Goal: Task Accomplishment & Management: Manage account settings

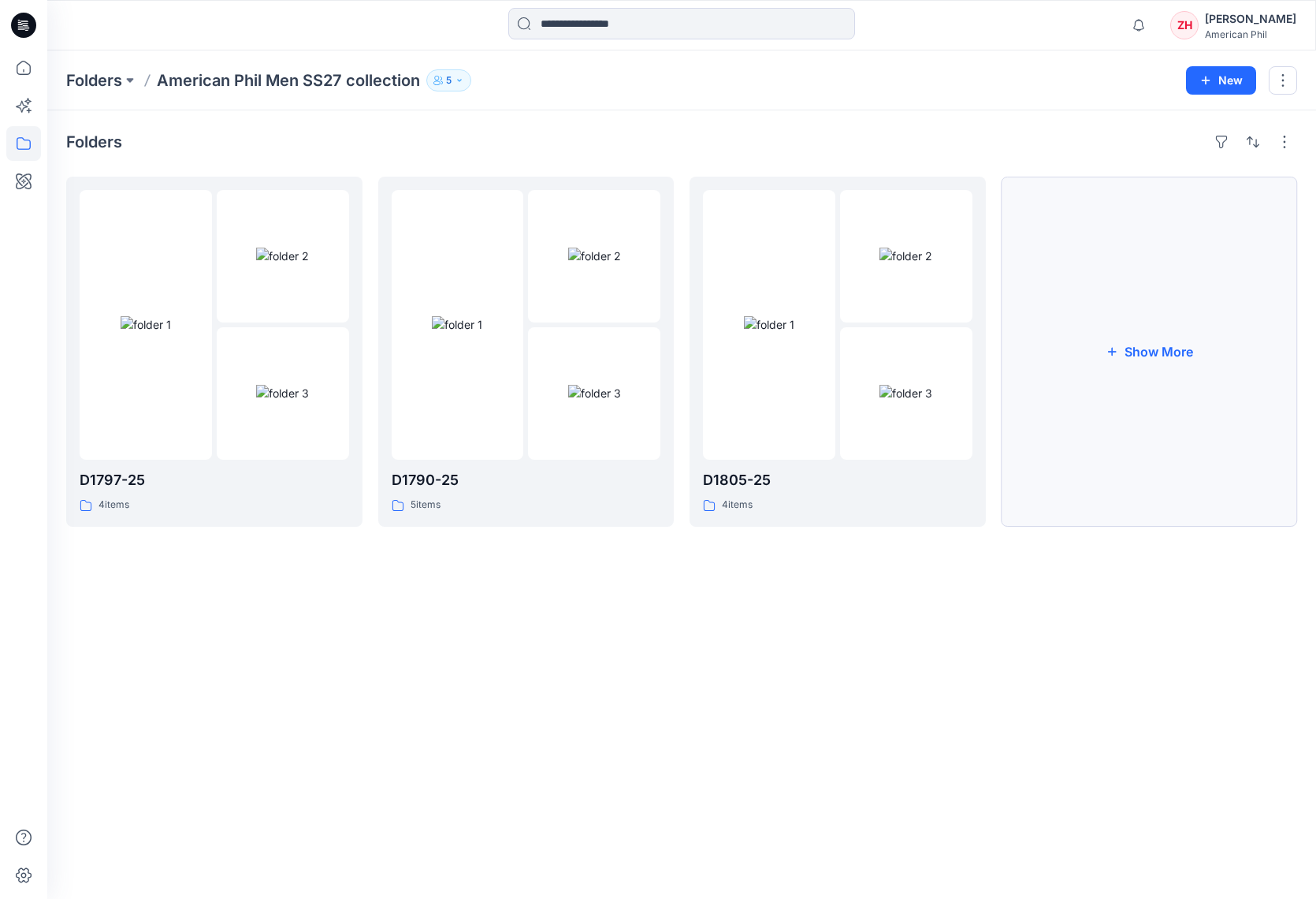
click at [1137, 292] on button "Show More" at bounding box center [1149, 351] width 296 height 350
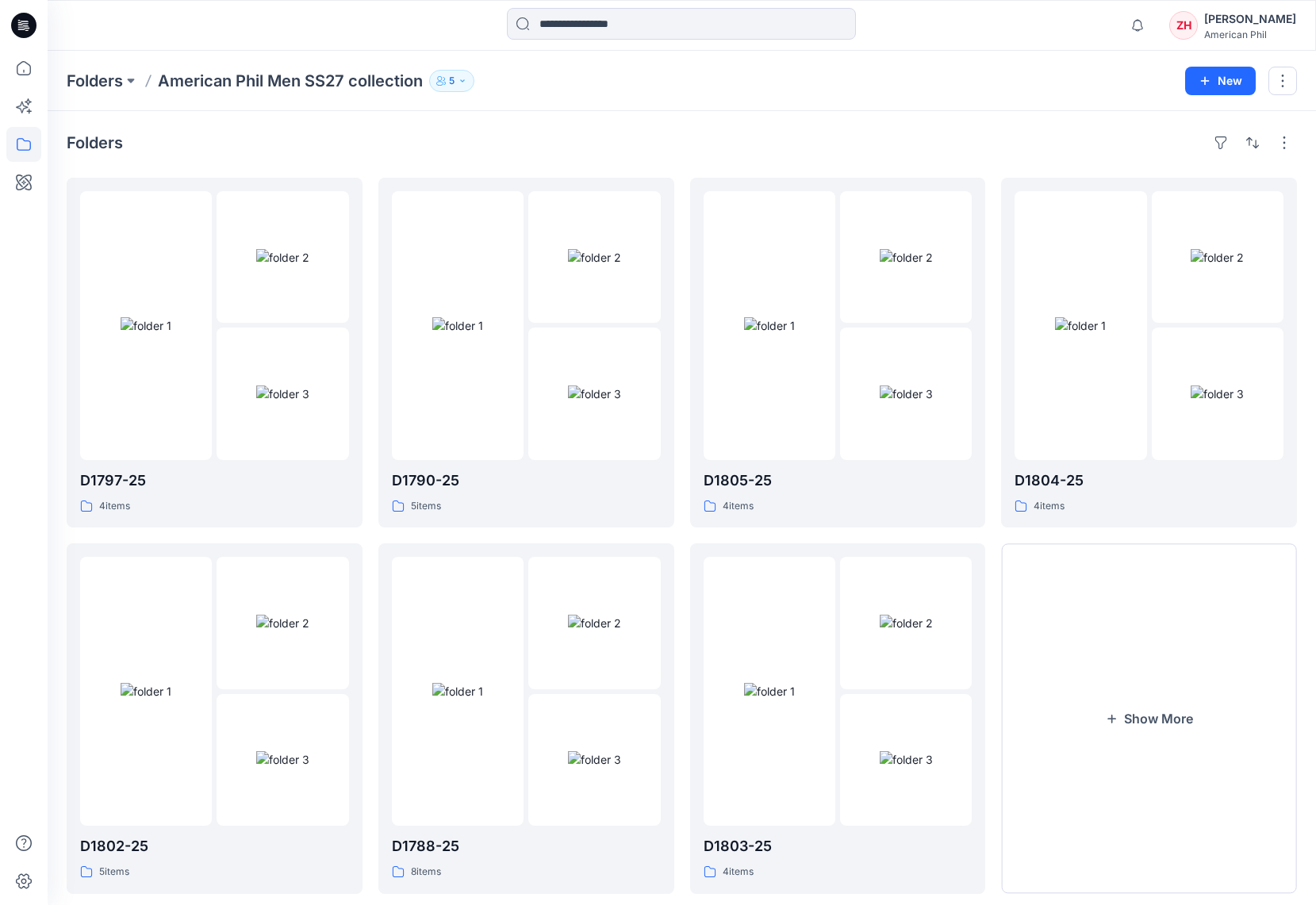
scroll to position [31, 0]
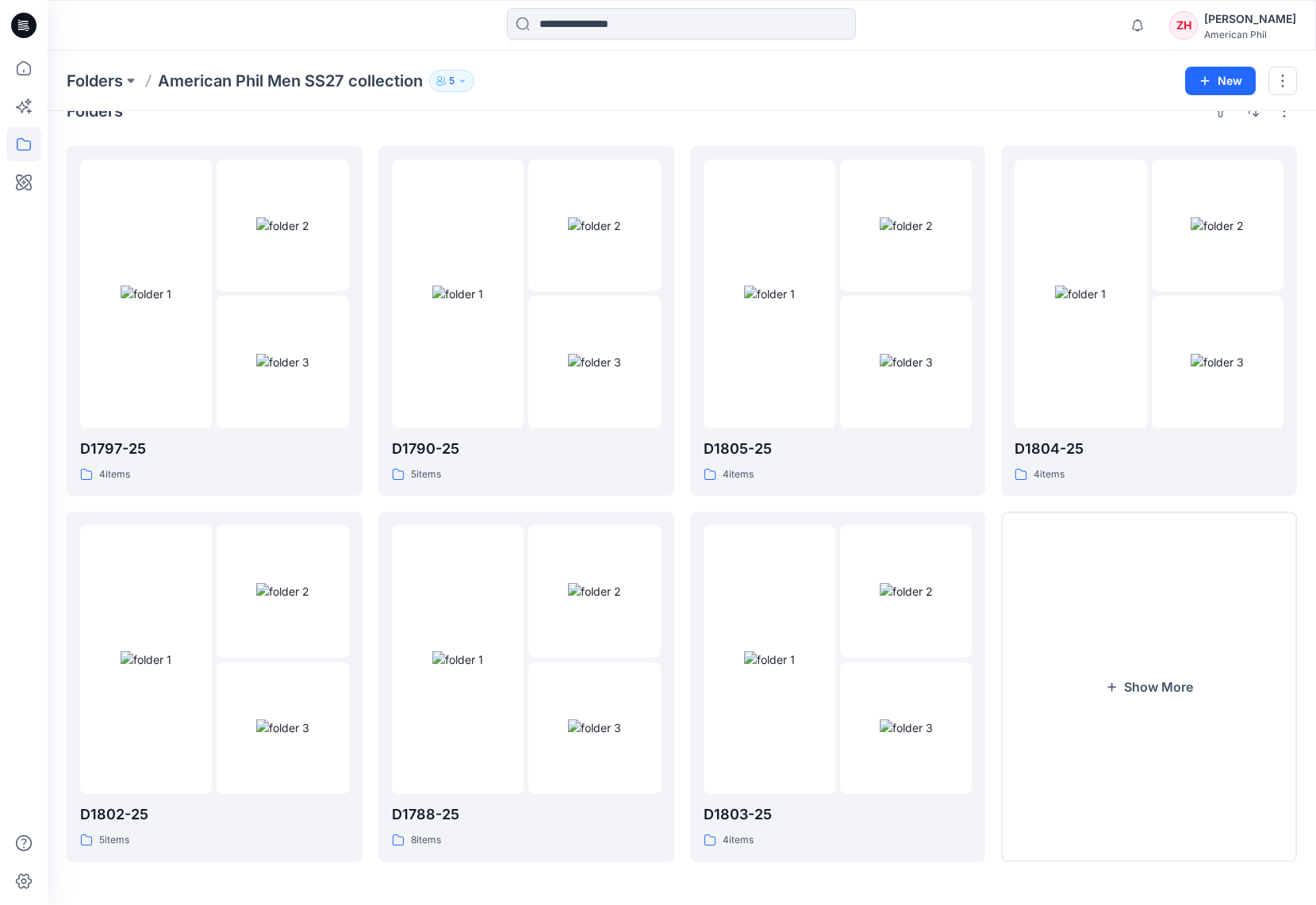
click at [739, 85] on div "Folders American Phil Men SS27 collection 5" at bounding box center [619, 80] width 1106 height 22
click at [177, 148] on link "D1797-25 4 items" at bounding box center [214, 320] width 296 height 350
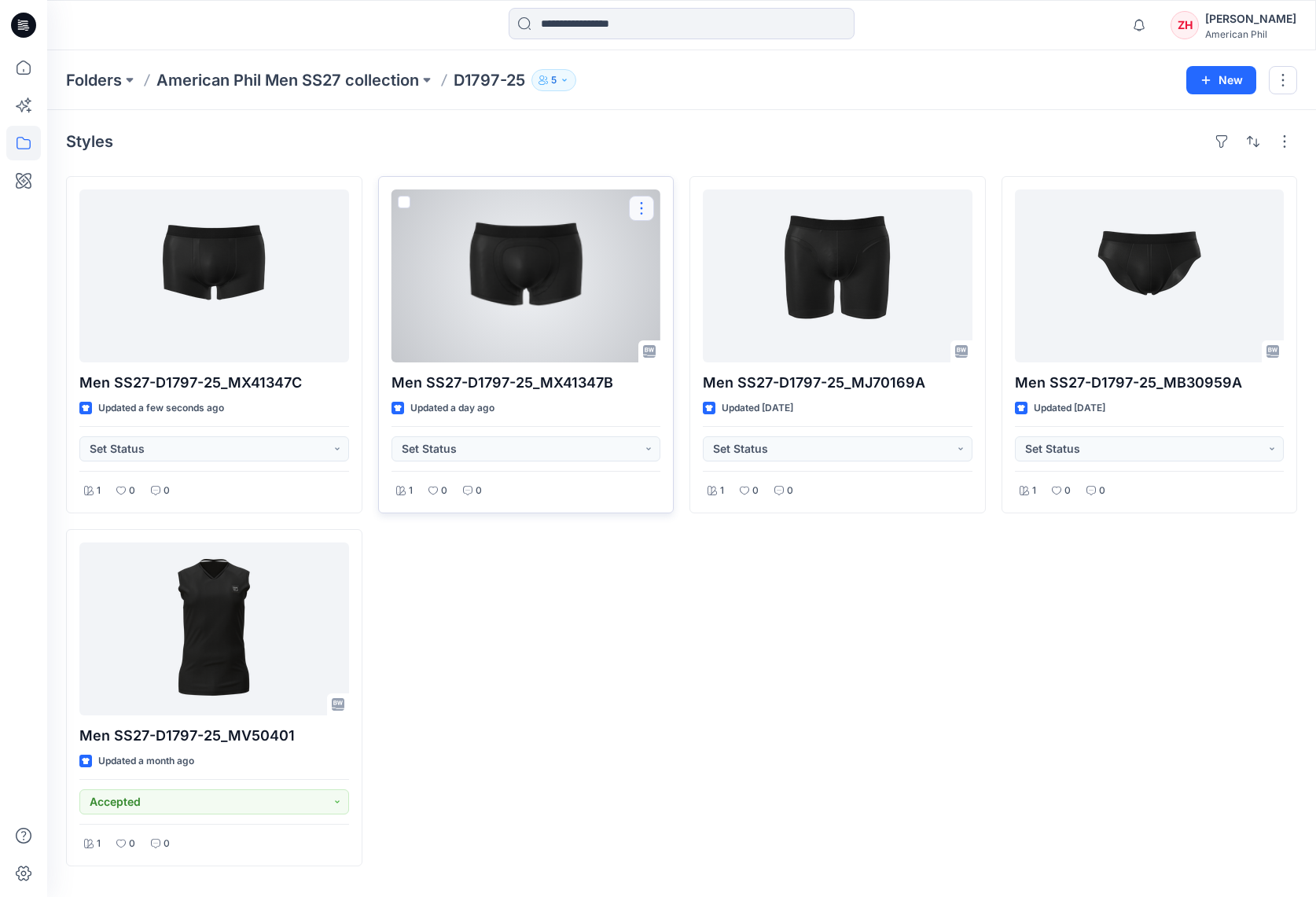
click at [642, 212] on button "button" at bounding box center [642, 208] width 25 height 25
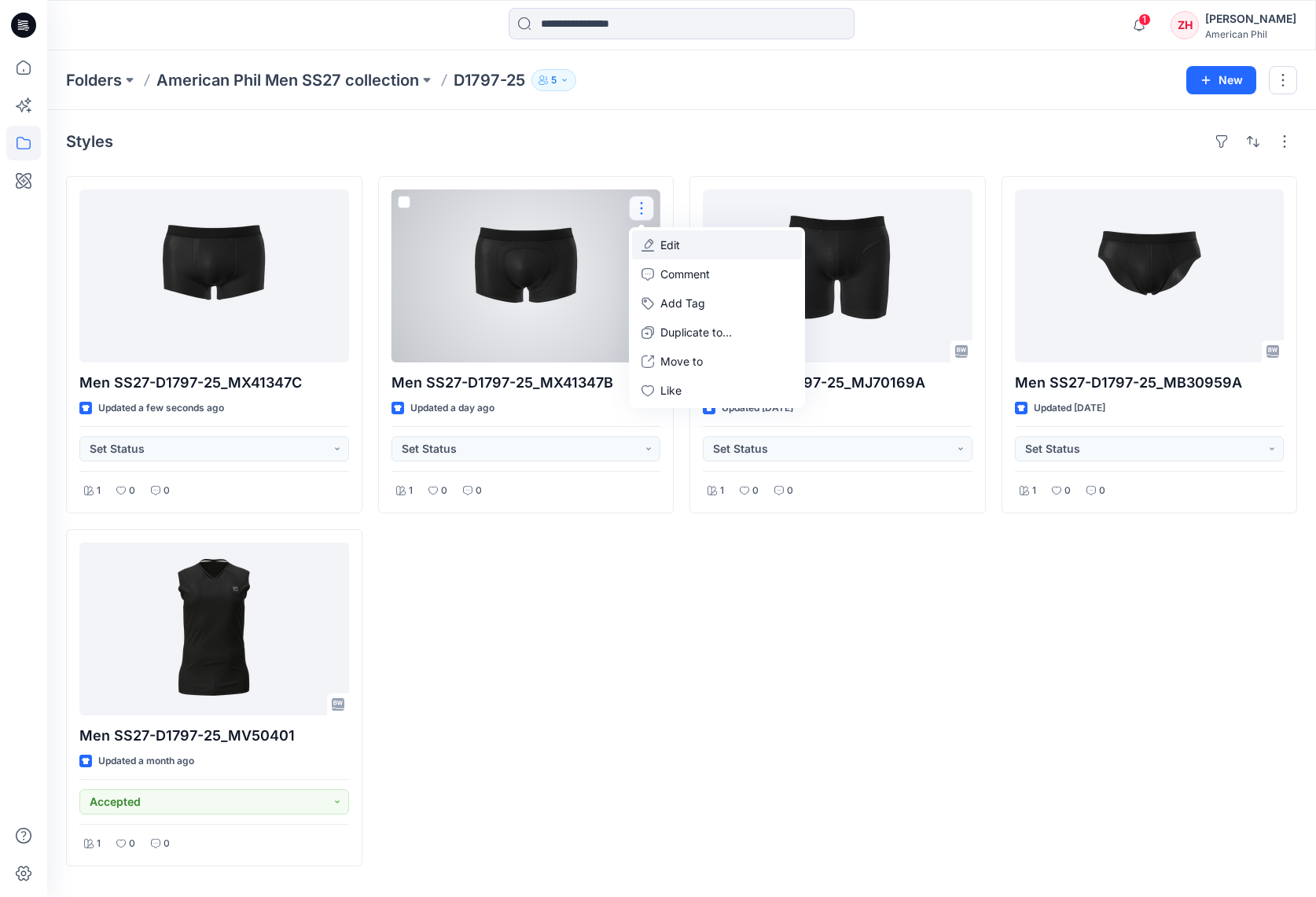
click at [711, 248] on button "Edit" at bounding box center [716, 245] width 169 height 29
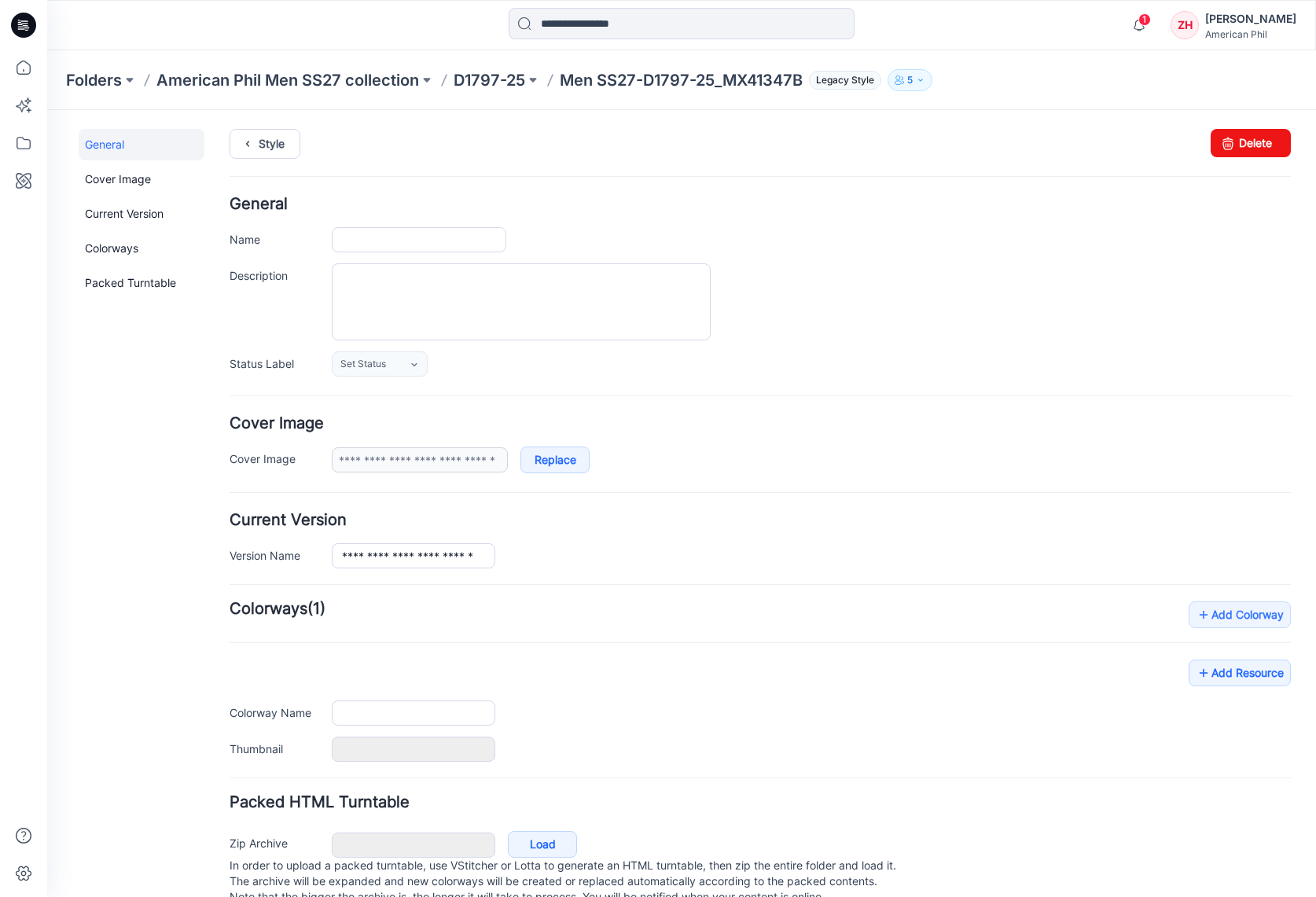
type input "**********"
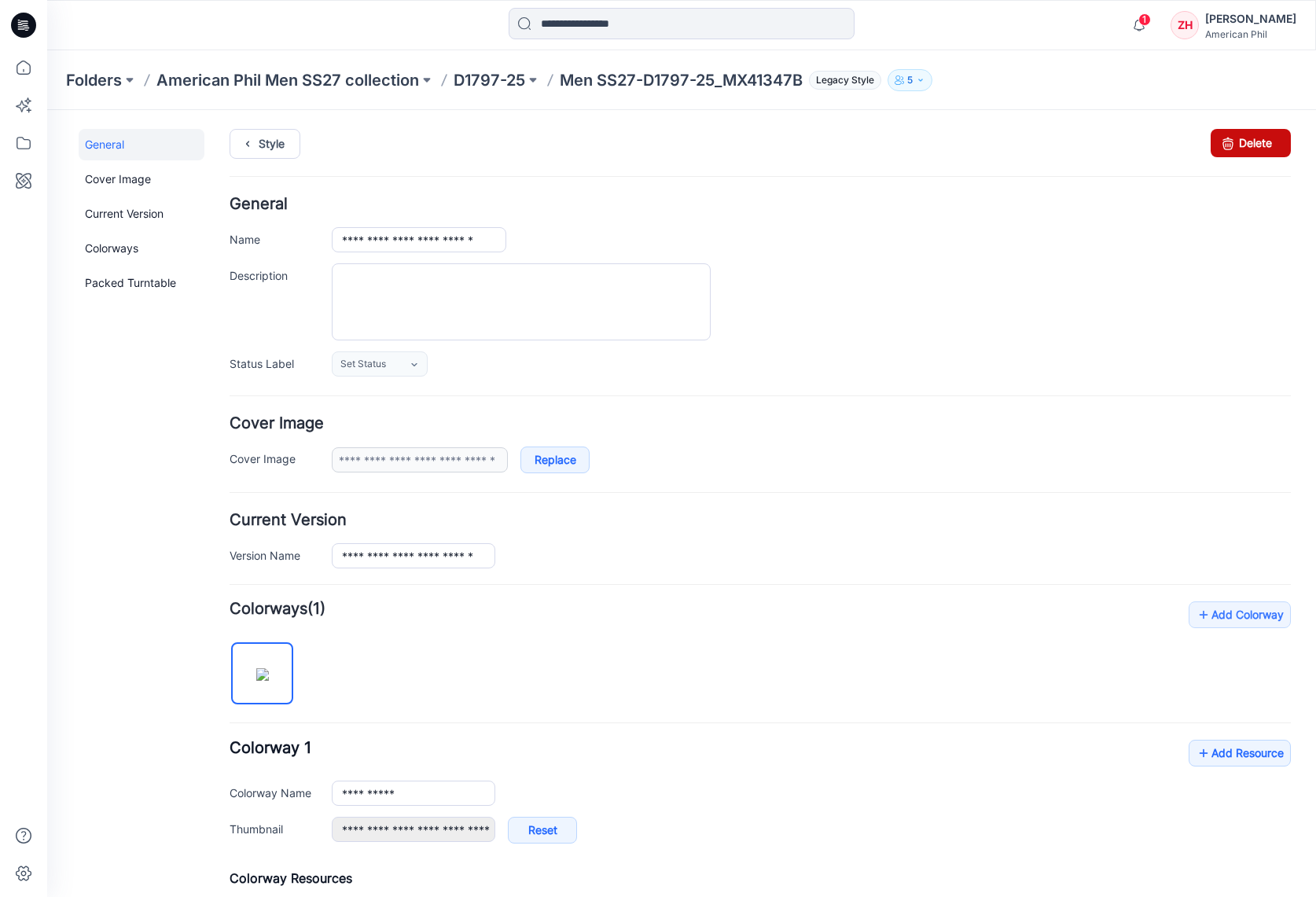
click at [1250, 135] on link "Delete" at bounding box center [1250, 142] width 80 height 28
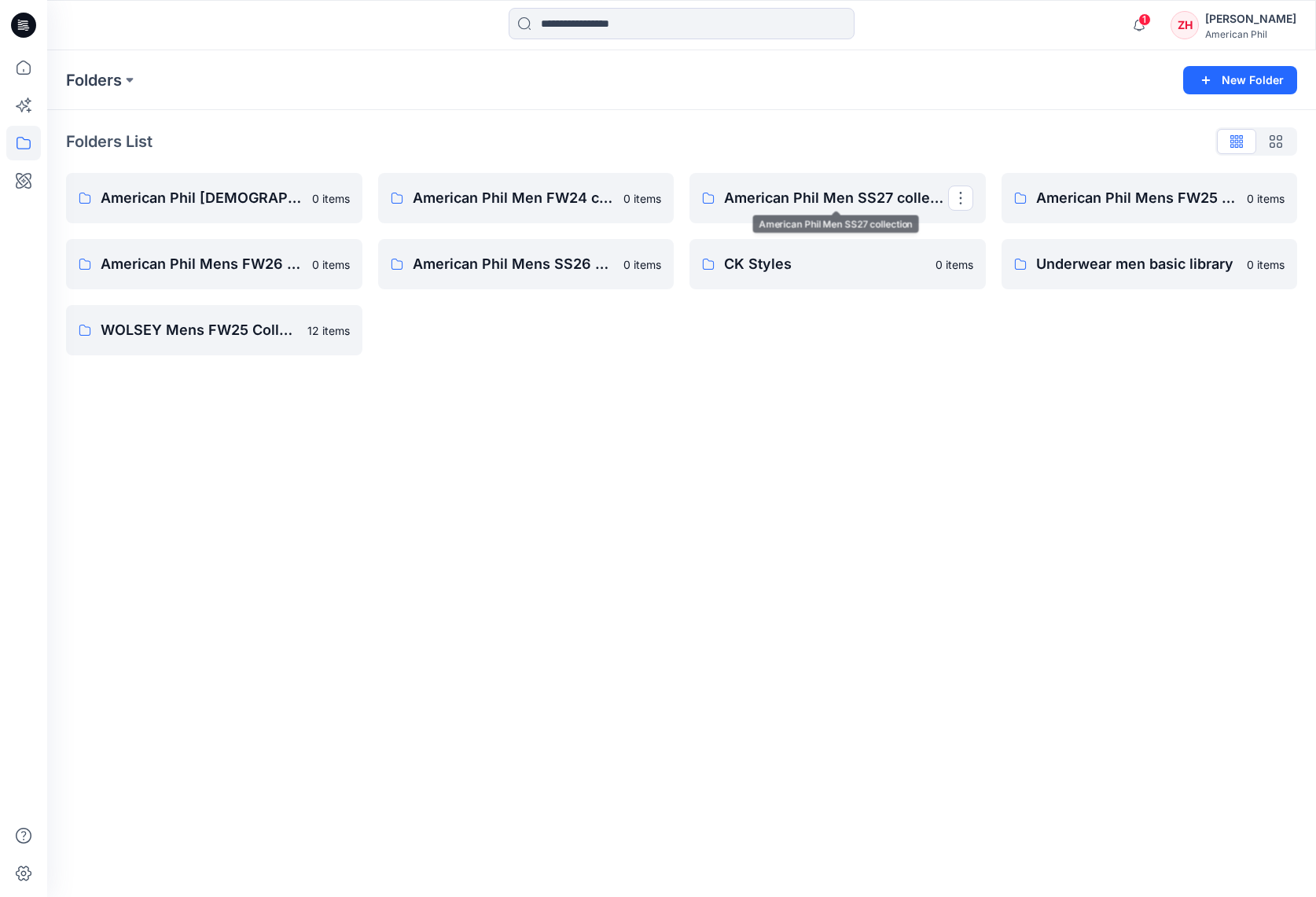
drag, startPoint x: 899, startPoint y: 182, endPoint x: 902, endPoint y: 167, distance: 15.3
click at [899, 182] on link "American Phil Men SS27 collection" at bounding box center [837, 198] width 296 height 50
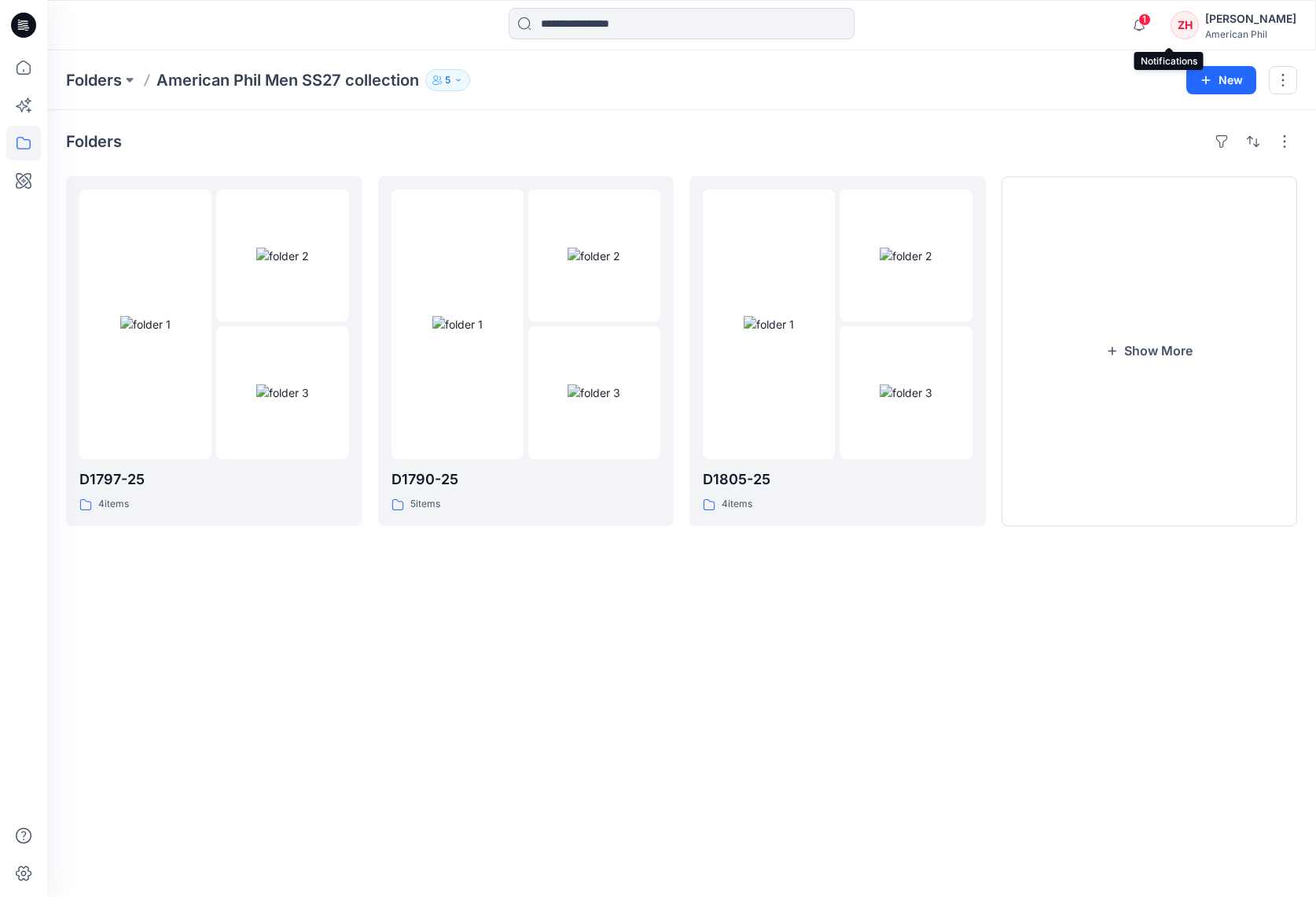
click at [1151, 15] on span "1" at bounding box center [1144, 19] width 13 height 13
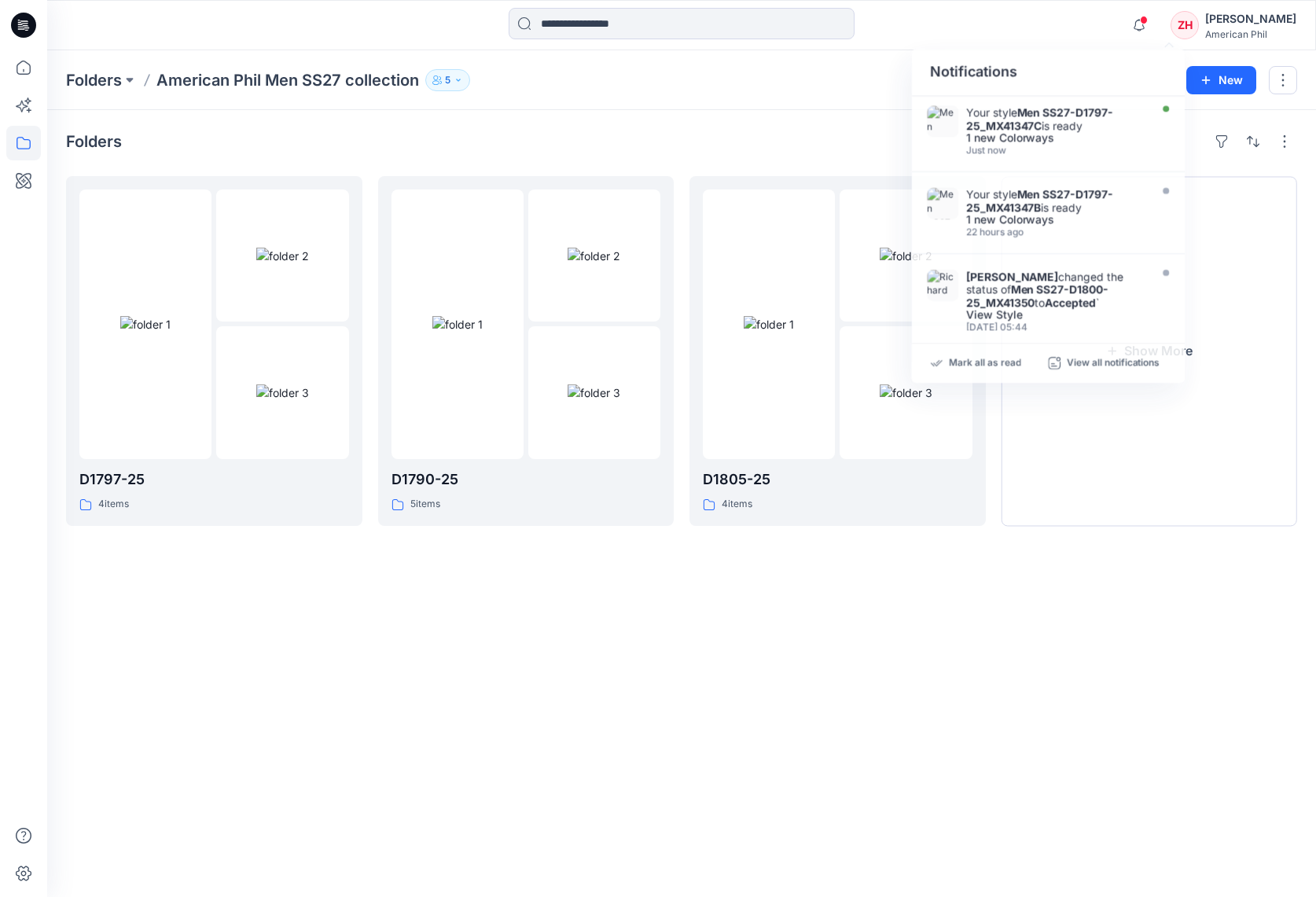
click at [1122, 27] on div "Notifications Your style Men SS27-D1797-25_MX41347C is ready 1 new Colorways Ju…" at bounding box center [681, 25] width 1268 height 35
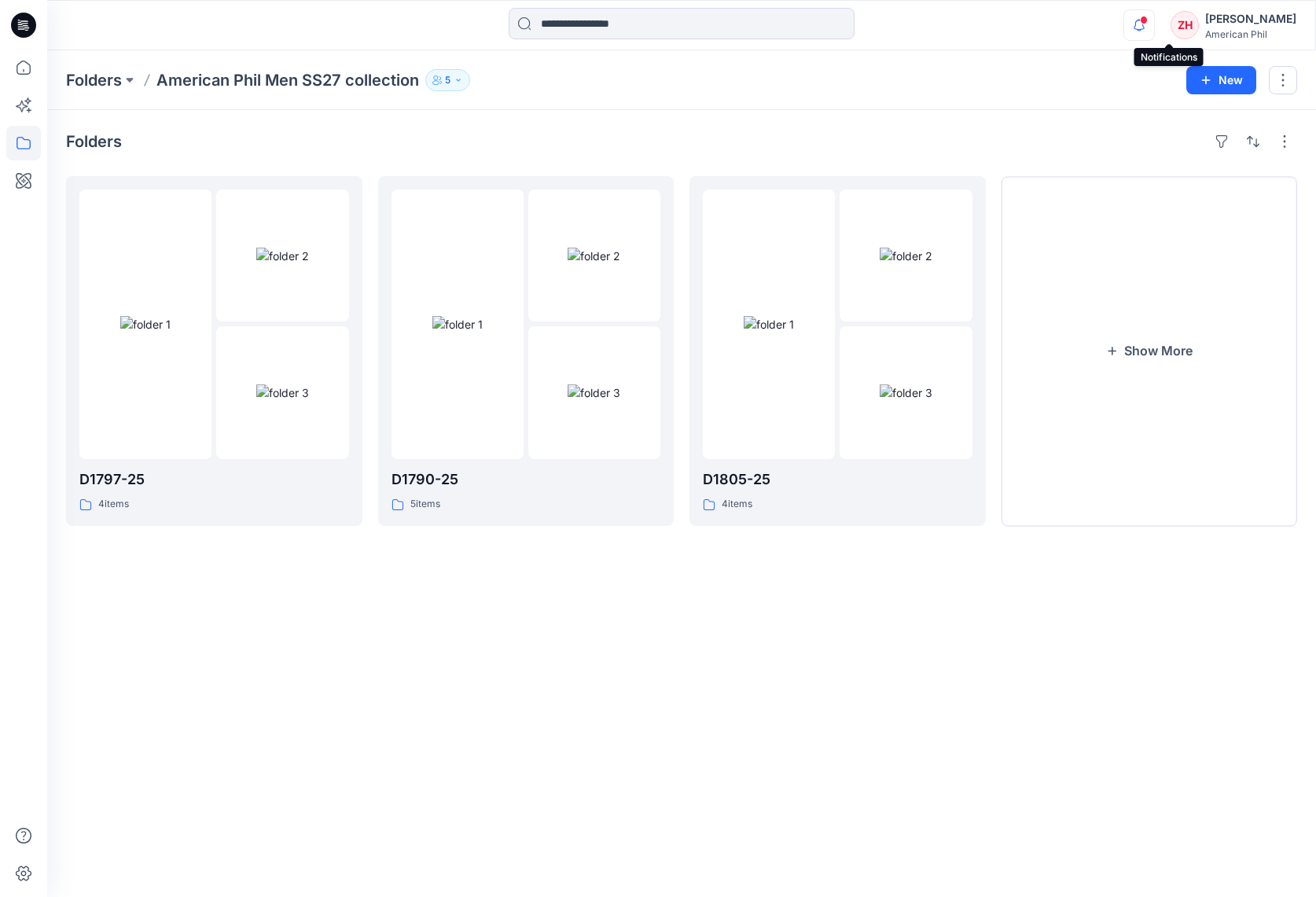
click at [1149, 17] on div at bounding box center [1136, 14] width 25 height 9
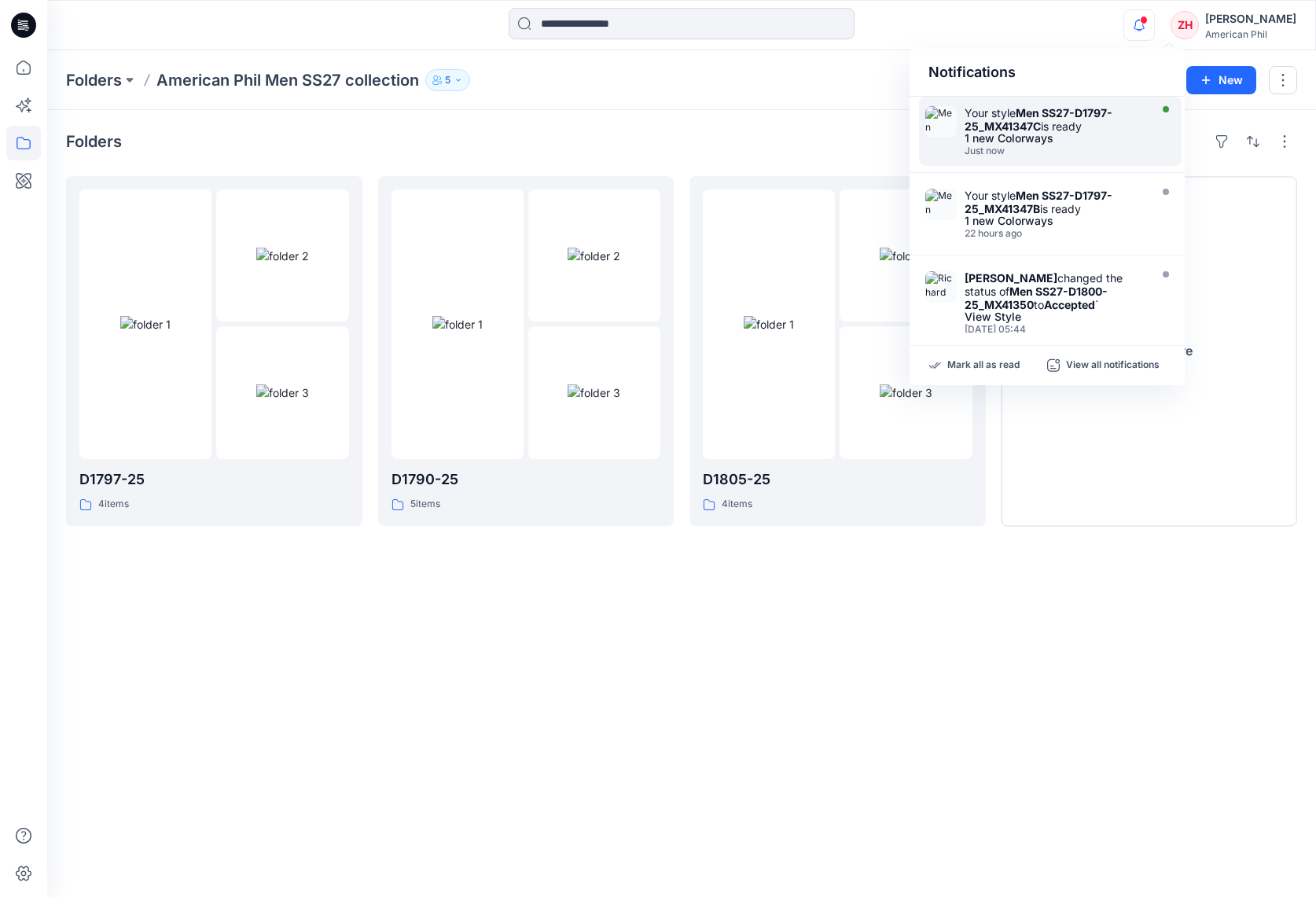
click at [1134, 112] on div "Your style Men SS27-D1797-25_MX41347C is ready" at bounding box center [1055, 120] width 181 height 27
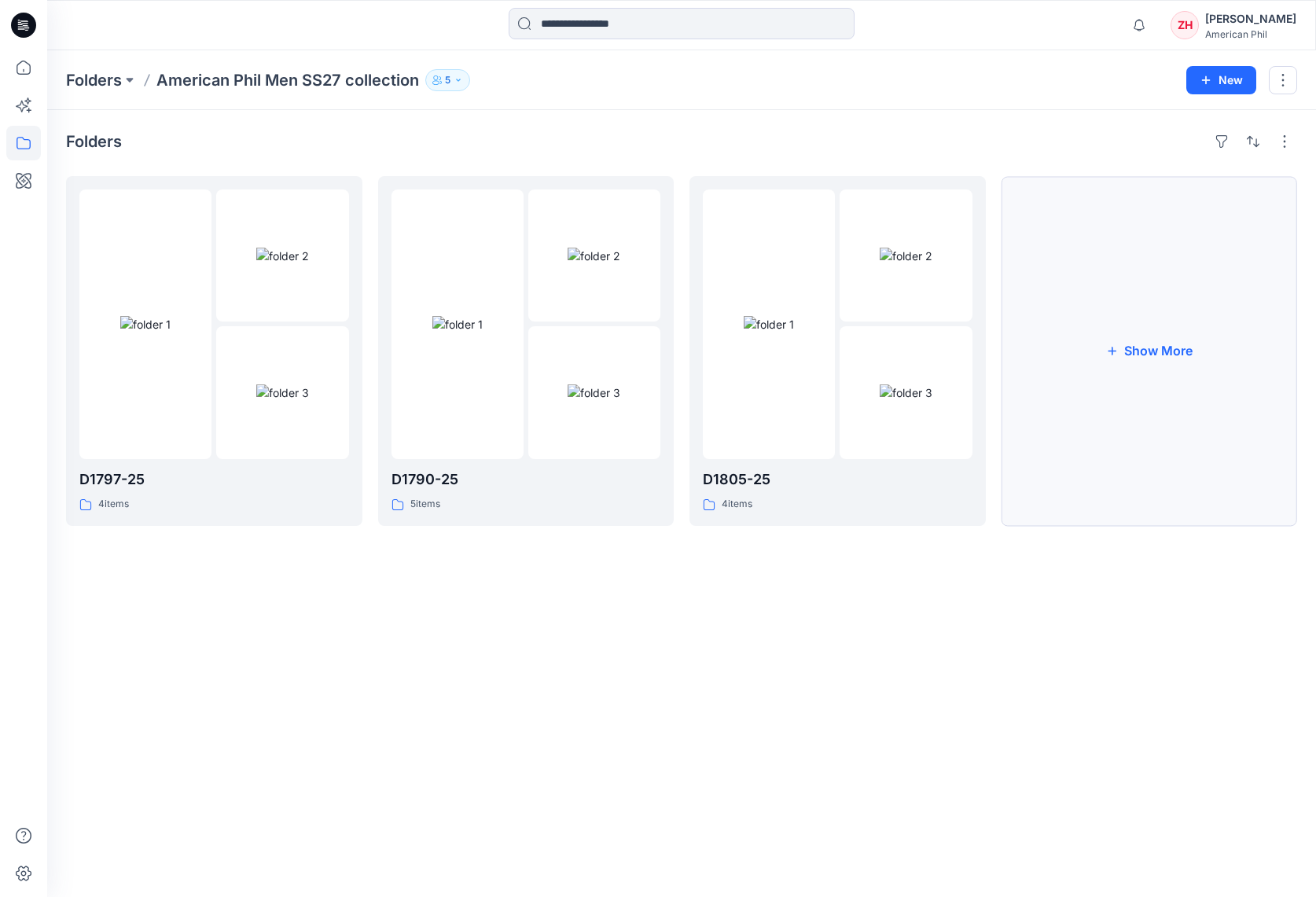
click at [1180, 334] on button "Show More" at bounding box center [1150, 350] width 296 height 349
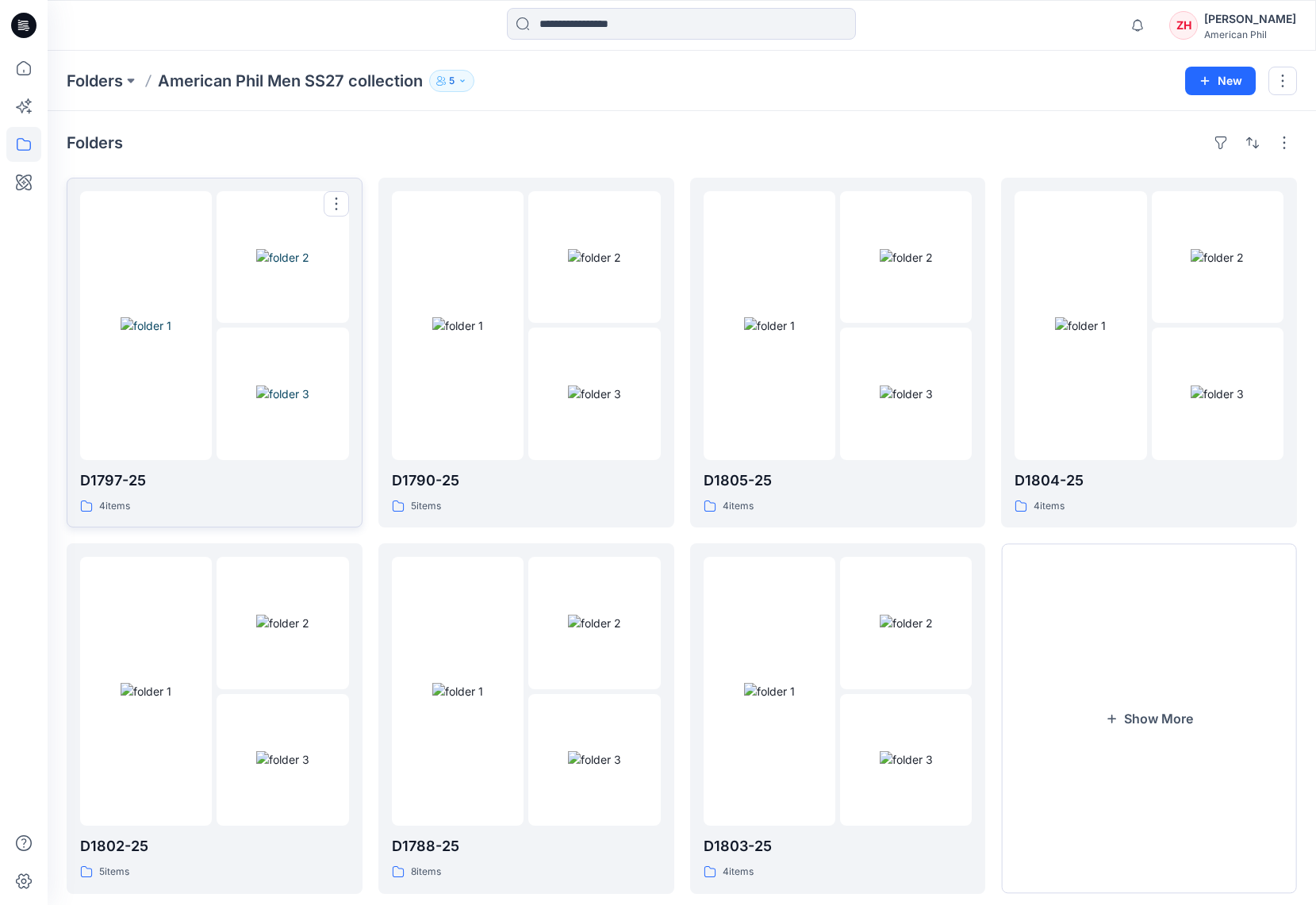
click at [171, 317] on img at bounding box center [145, 325] width 51 height 17
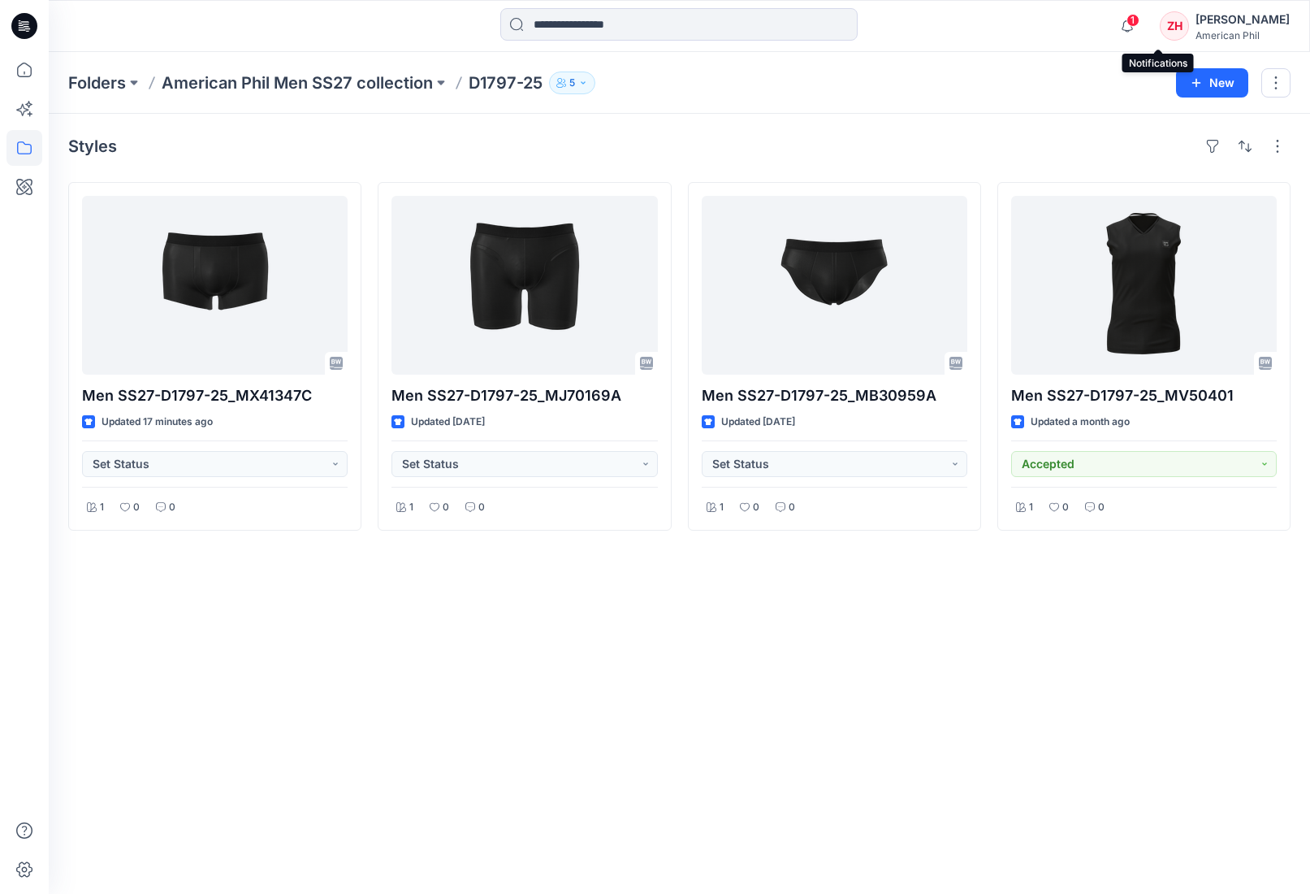
click at [1140, 18] on span "1" at bounding box center [1133, 20] width 13 height 13
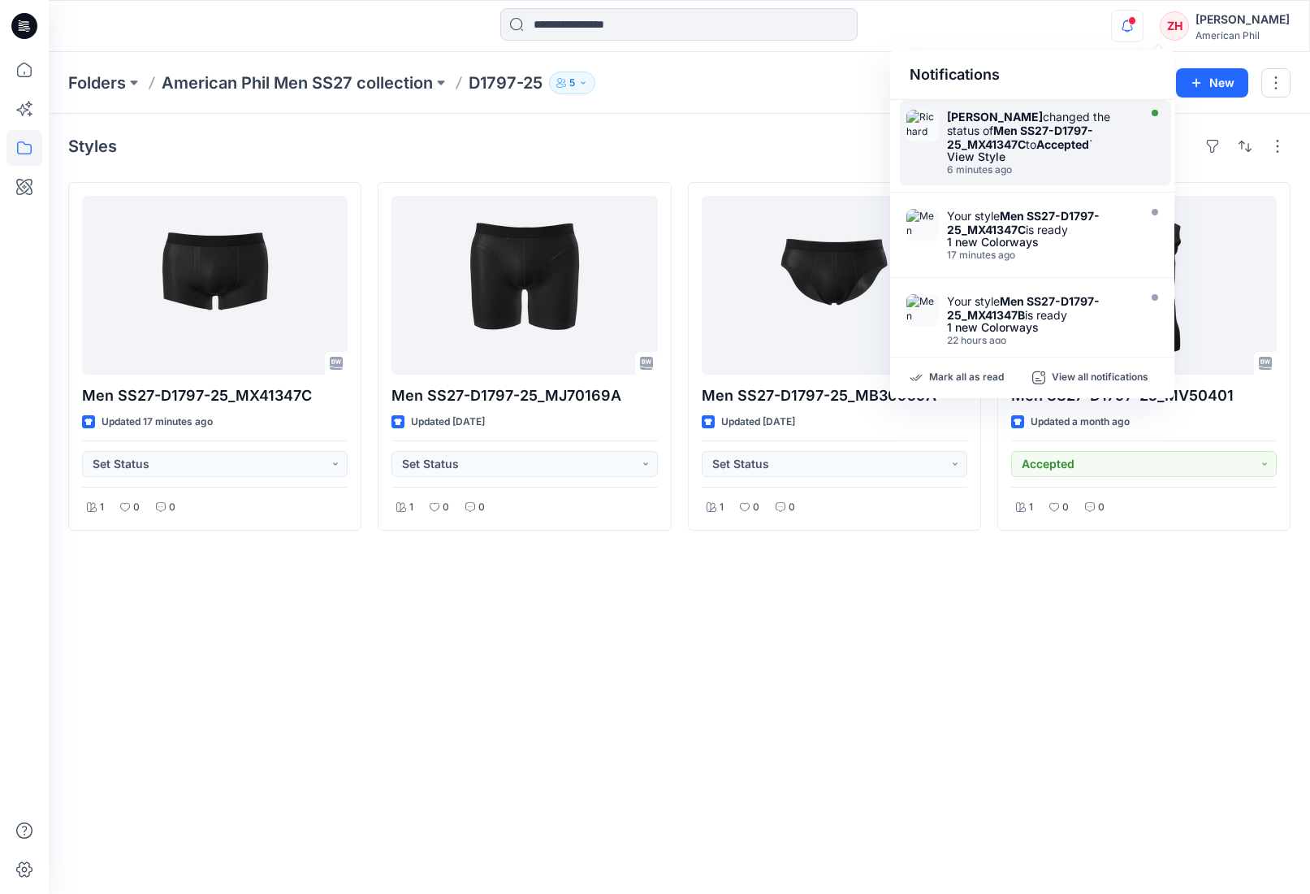
click at [1067, 139] on strong "Accepted" at bounding box center [1062, 144] width 53 height 14
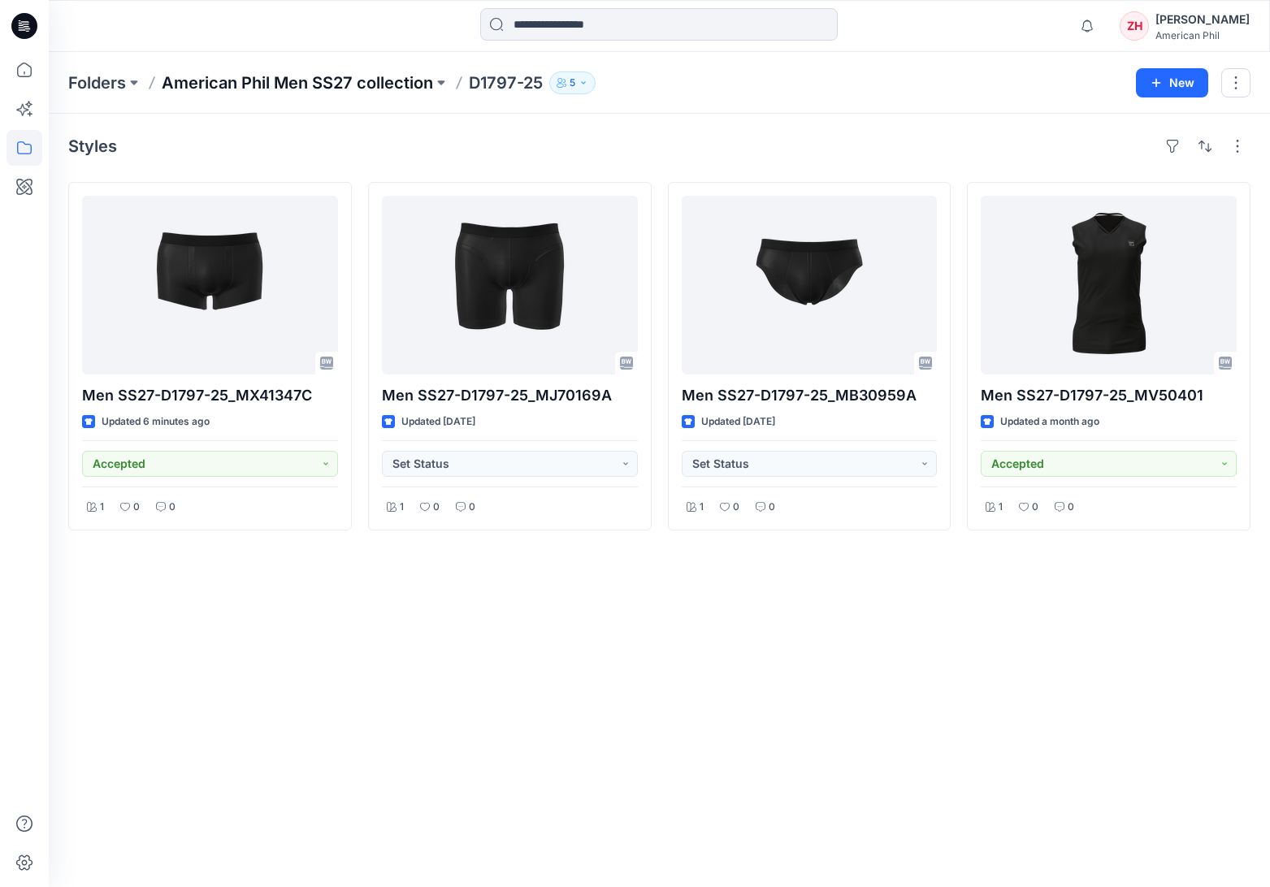
click at [373, 79] on p "American Phil Men SS27 collection" at bounding box center [297, 82] width 271 height 23
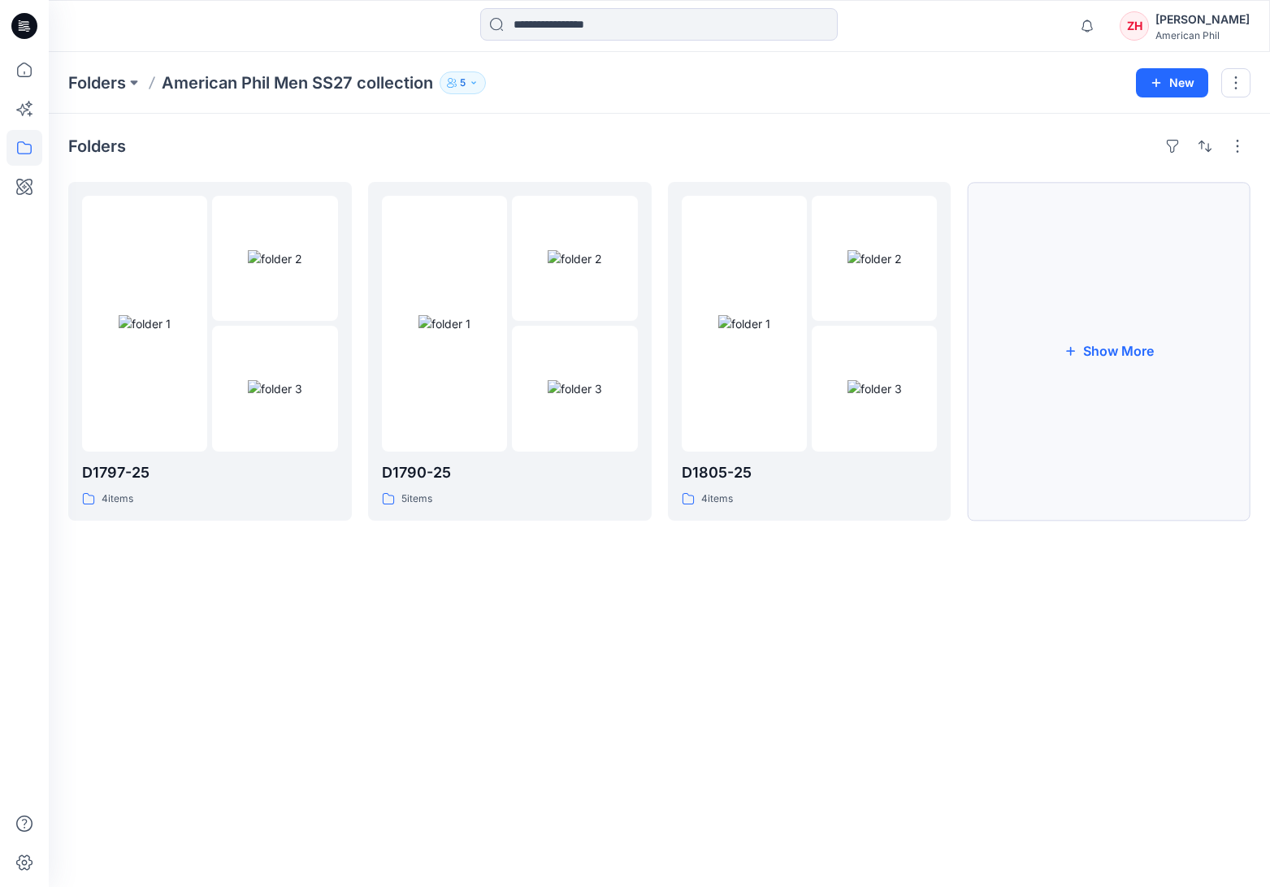
click at [1146, 335] on button "Show More" at bounding box center [1108, 351] width 283 height 339
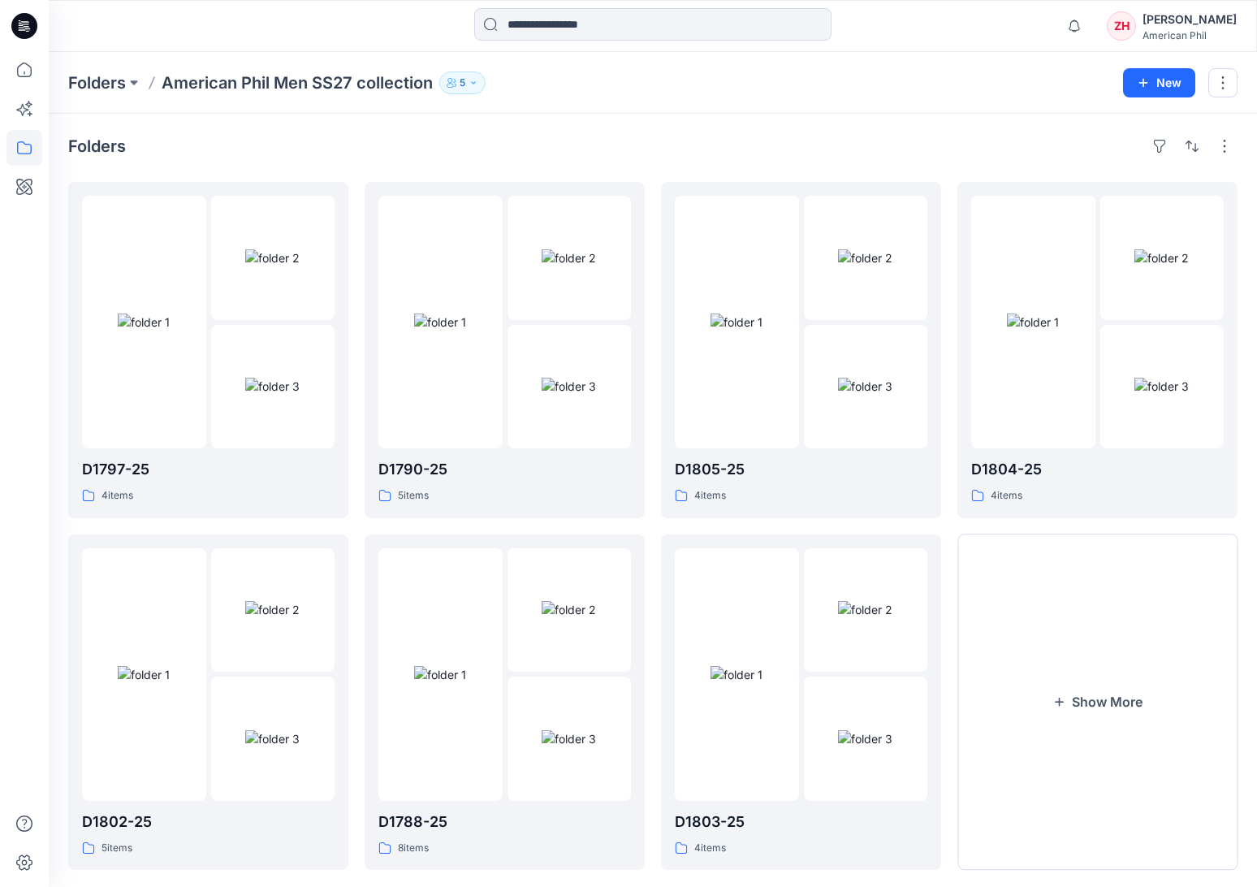
scroll to position [28, 0]
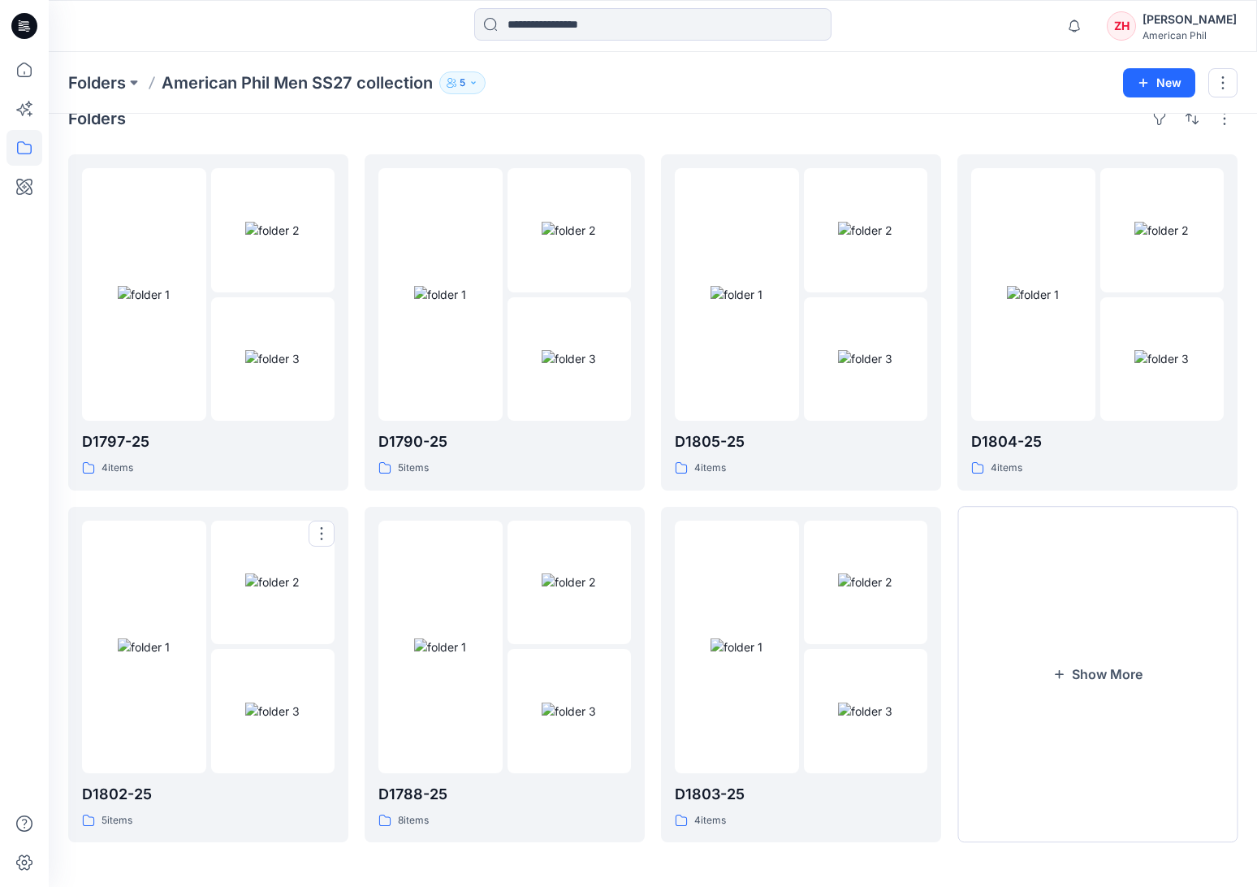
drag, startPoint x: 167, startPoint y: 544, endPoint x: 158, endPoint y: 543, distance: 9.0
click at [167, 544] on div at bounding box center [144, 647] width 124 height 253
